Goal: Task Accomplishment & Management: Complete application form

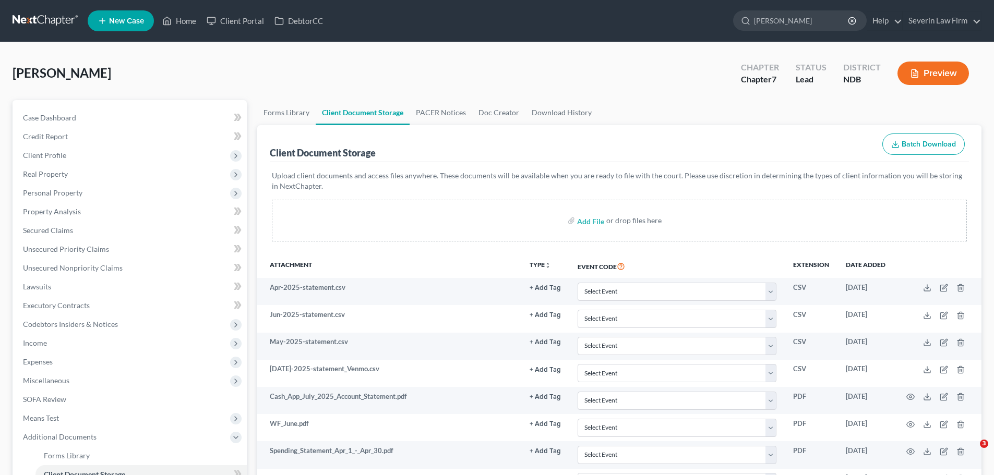
select select "0"
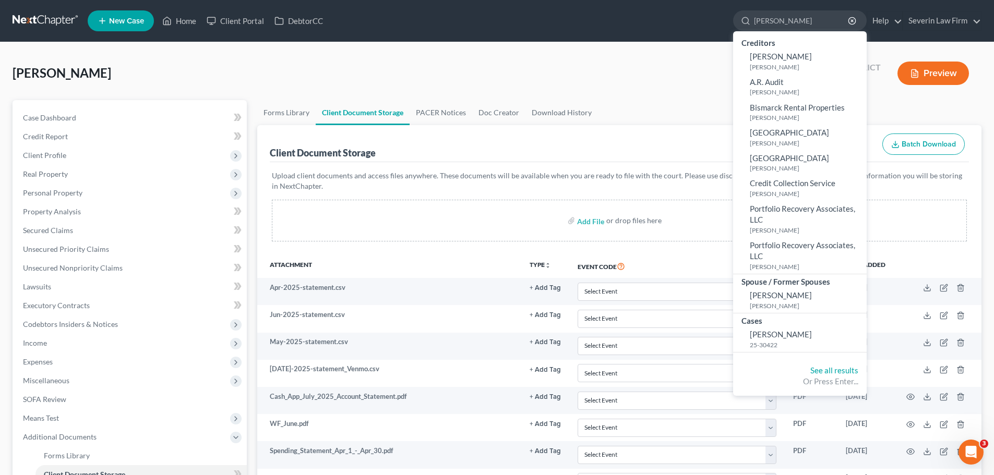
drag, startPoint x: 792, startPoint y: 19, endPoint x: 714, endPoint y: 19, distance: 77.8
click at [714, 19] on ul "New Case Home Client Portal DebtorCC [PERSON_NAME] - No Result - Creditors [PER…" at bounding box center [535, 20] width 894 height 27
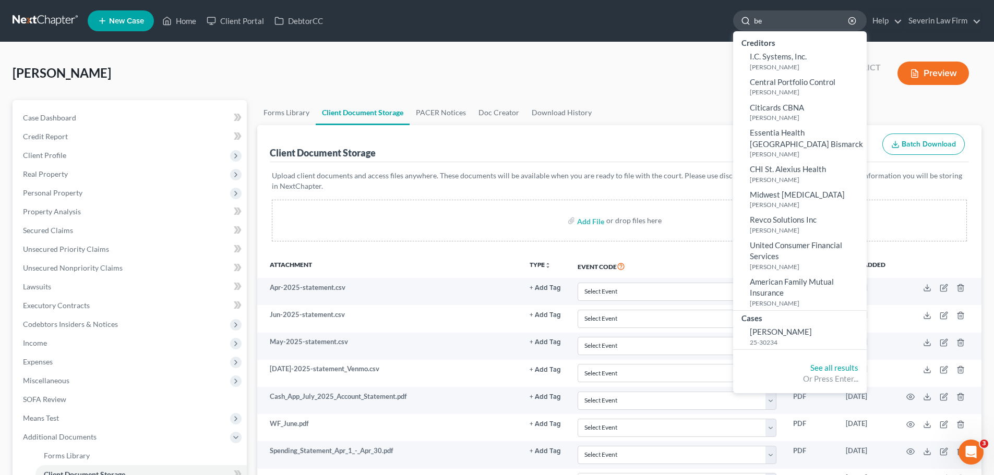
type input "b"
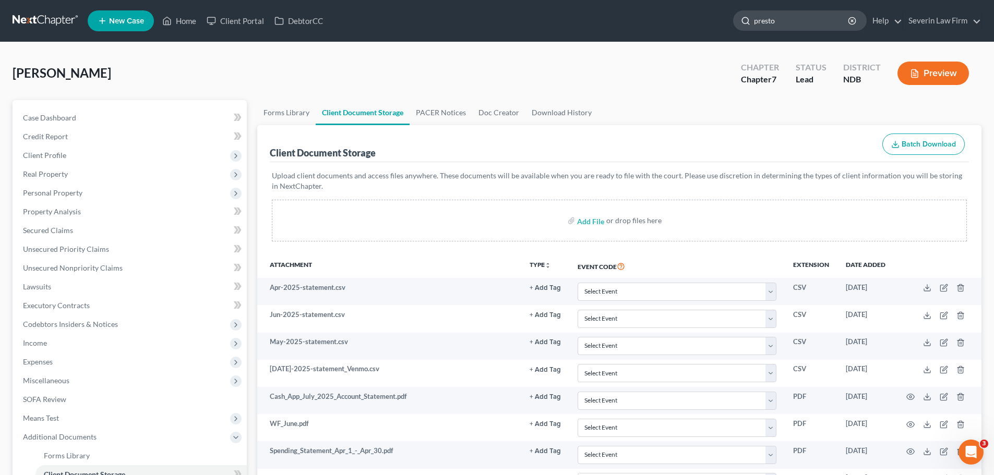
type input "[PERSON_NAME]"
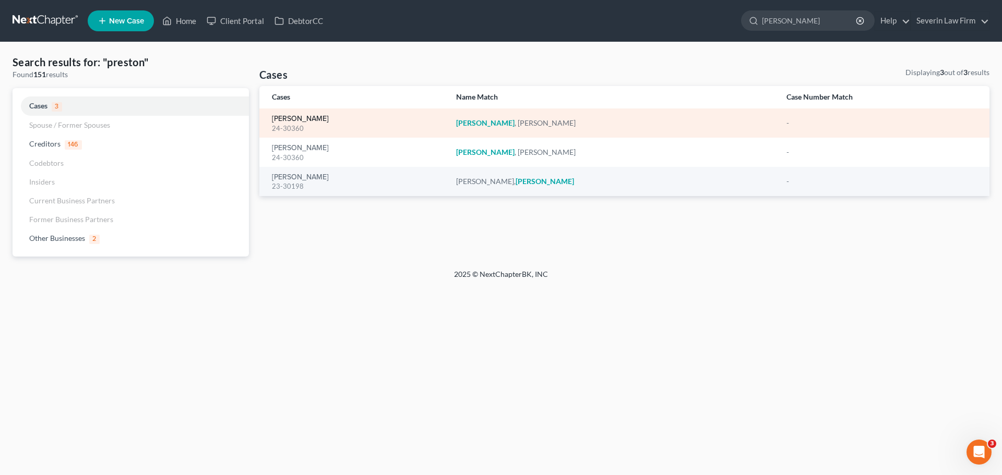
click at [300, 122] on link "[PERSON_NAME]" at bounding box center [300, 118] width 57 height 7
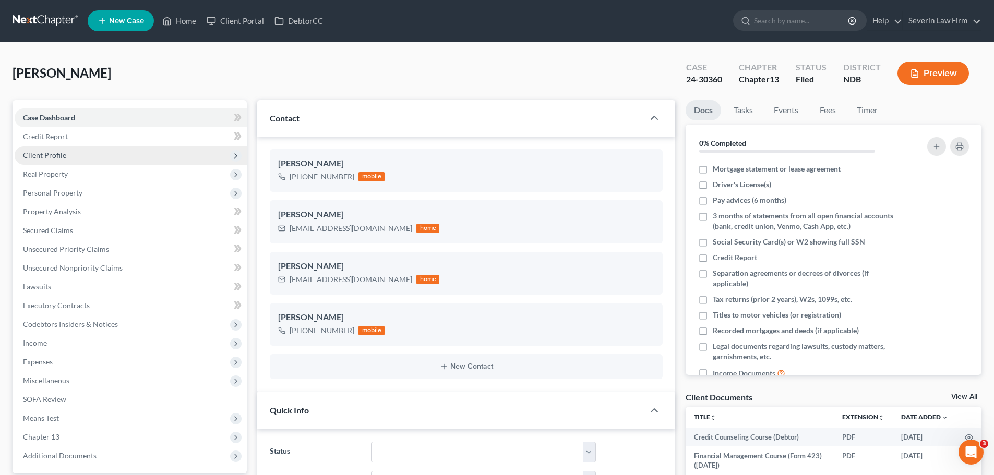
click at [43, 158] on span "Client Profile" at bounding box center [44, 155] width 43 height 9
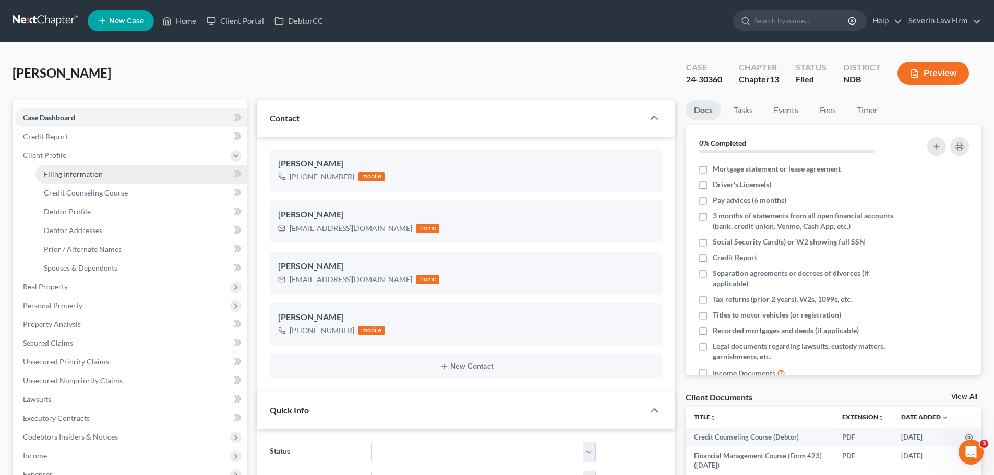
click at [73, 174] on span "Filing Information" at bounding box center [73, 174] width 59 height 9
select select "1"
select select "0"
select select "3"
select select "29"
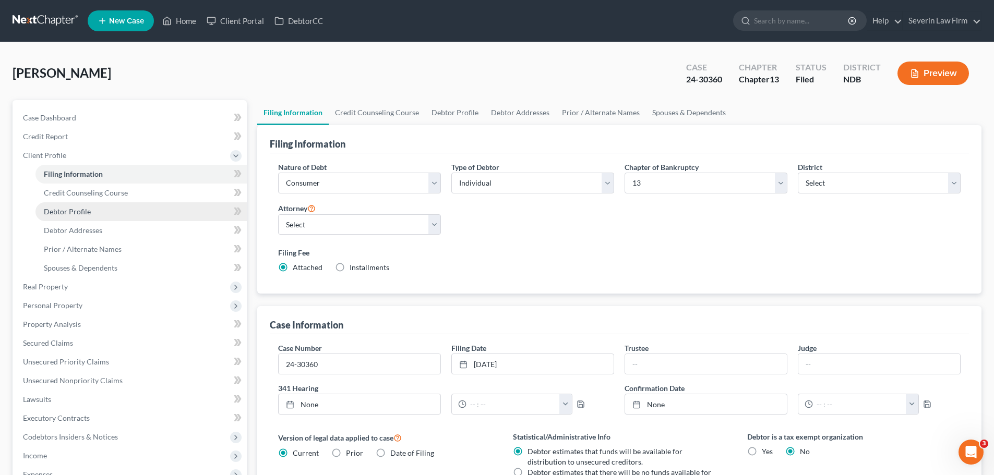
click at [87, 210] on span "Debtor Profile" at bounding box center [67, 211] width 47 height 9
select select "1"
select select "2"
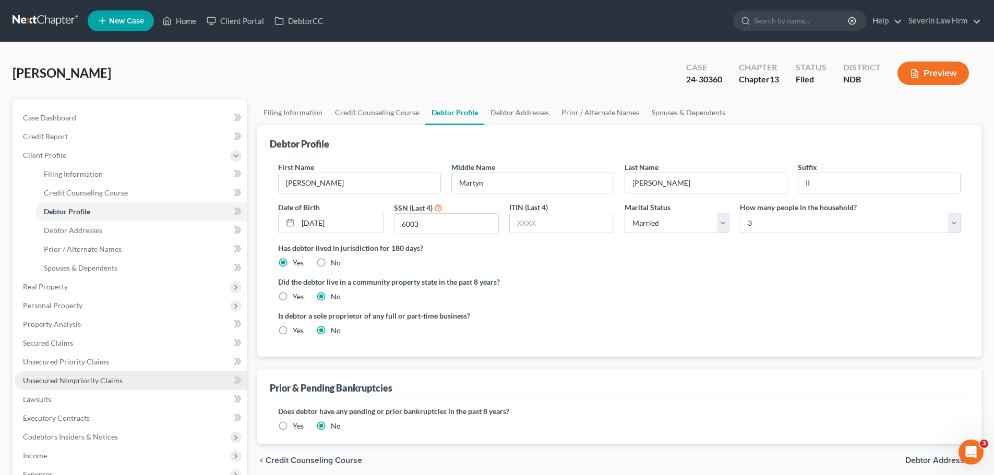
click at [72, 377] on span "Unsecured Nonpriority Claims" at bounding box center [73, 380] width 100 height 9
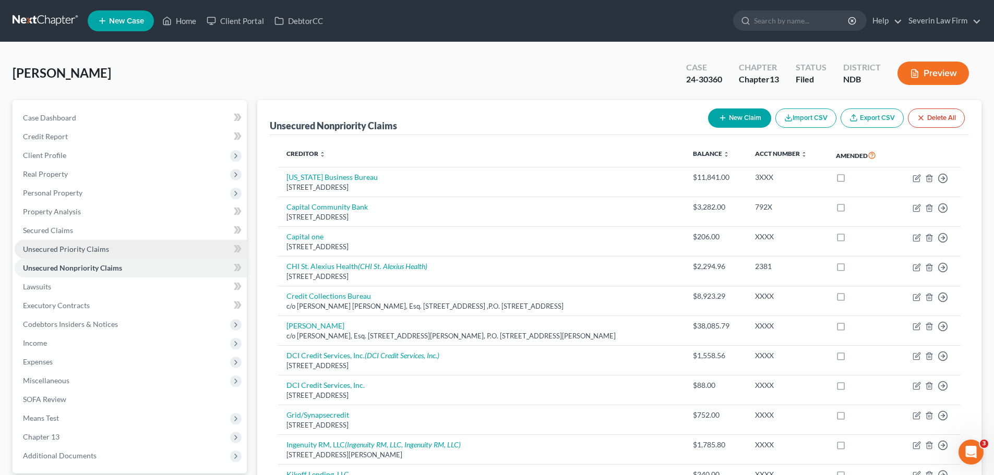
click at [78, 251] on span "Unsecured Priority Claims" at bounding box center [66, 249] width 86 height 9
